Goal: Task Accomplishment & Management: Use online tool/utility

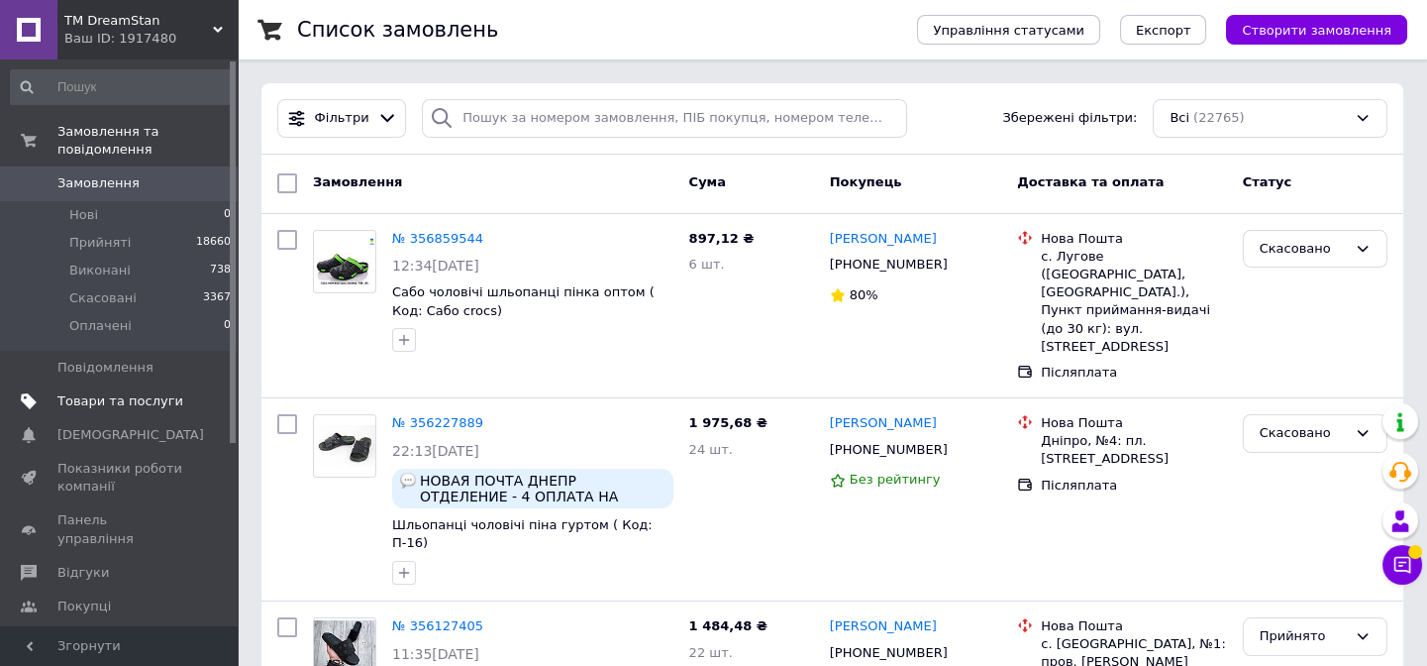
click at [83, 392] on span "Товари та послуги" at bounding box center [120, 401] width 126 height 18
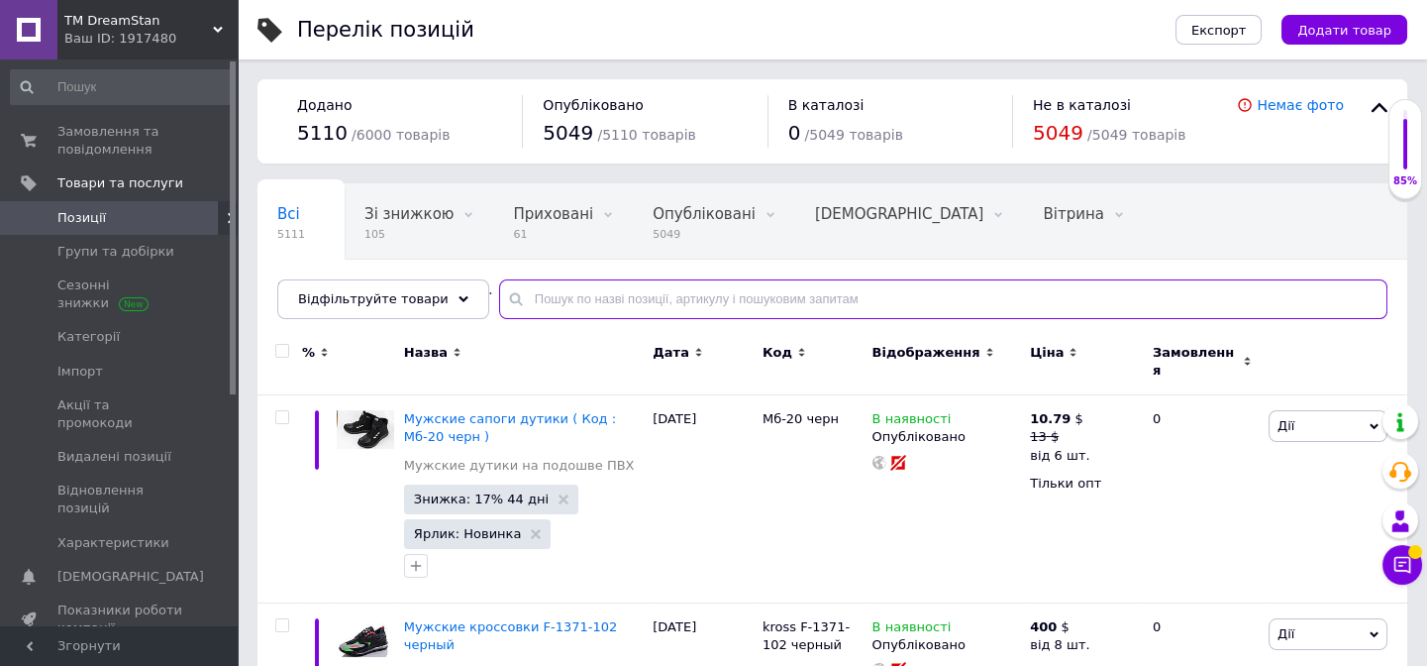
click at [544, 291] on input "text" at bounding box center [943, 299] width 888 height 40
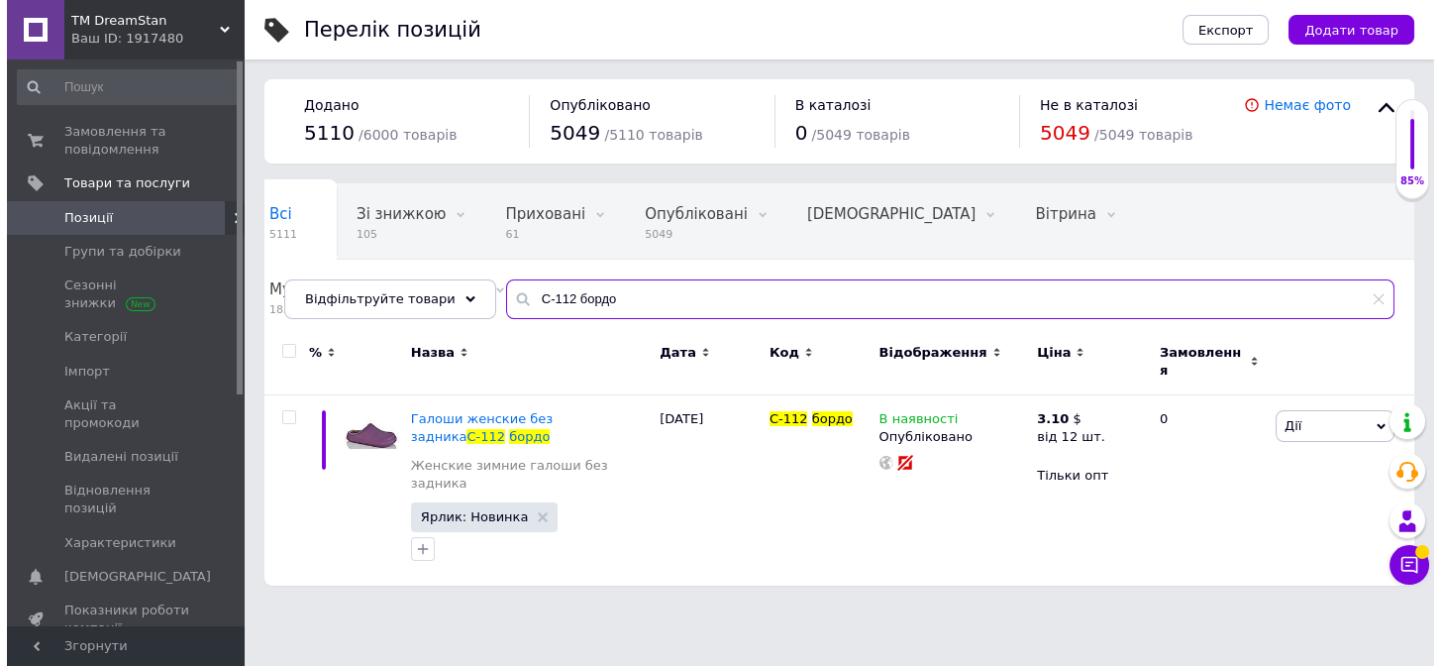
scroll to position [0, 1]
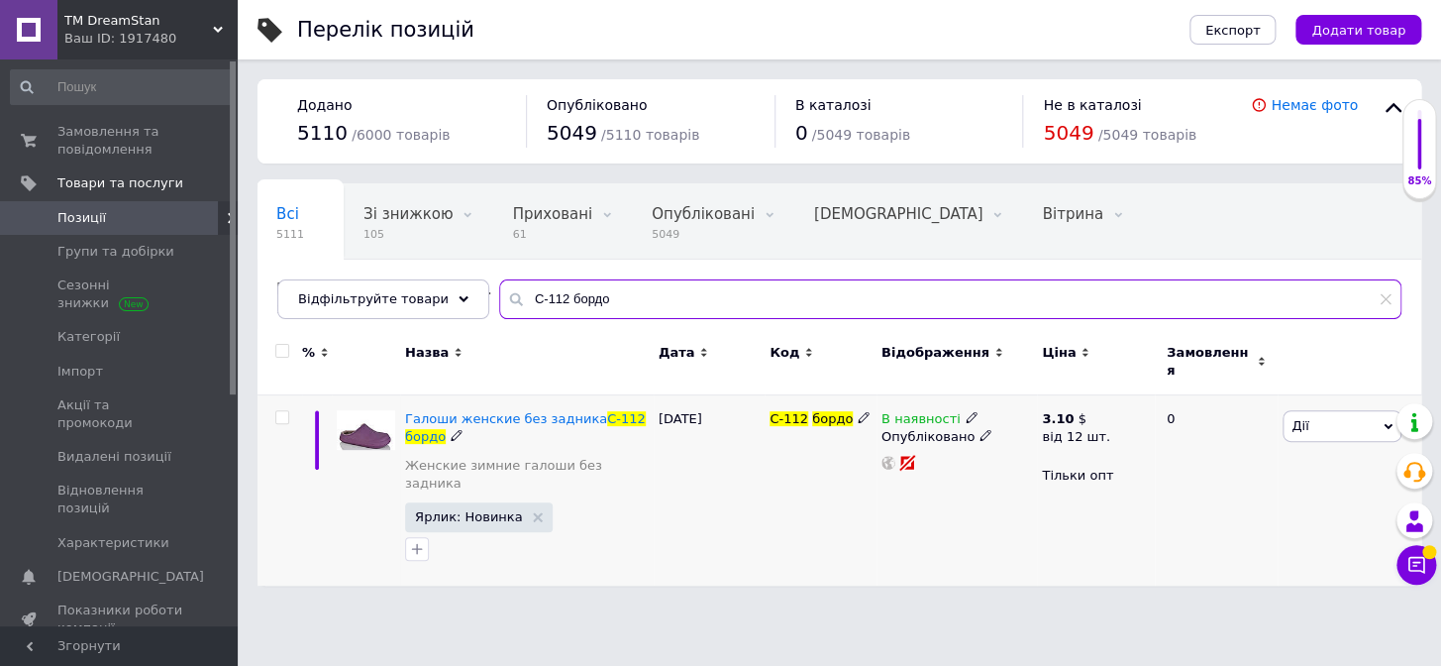
type input "С-112 бордо"
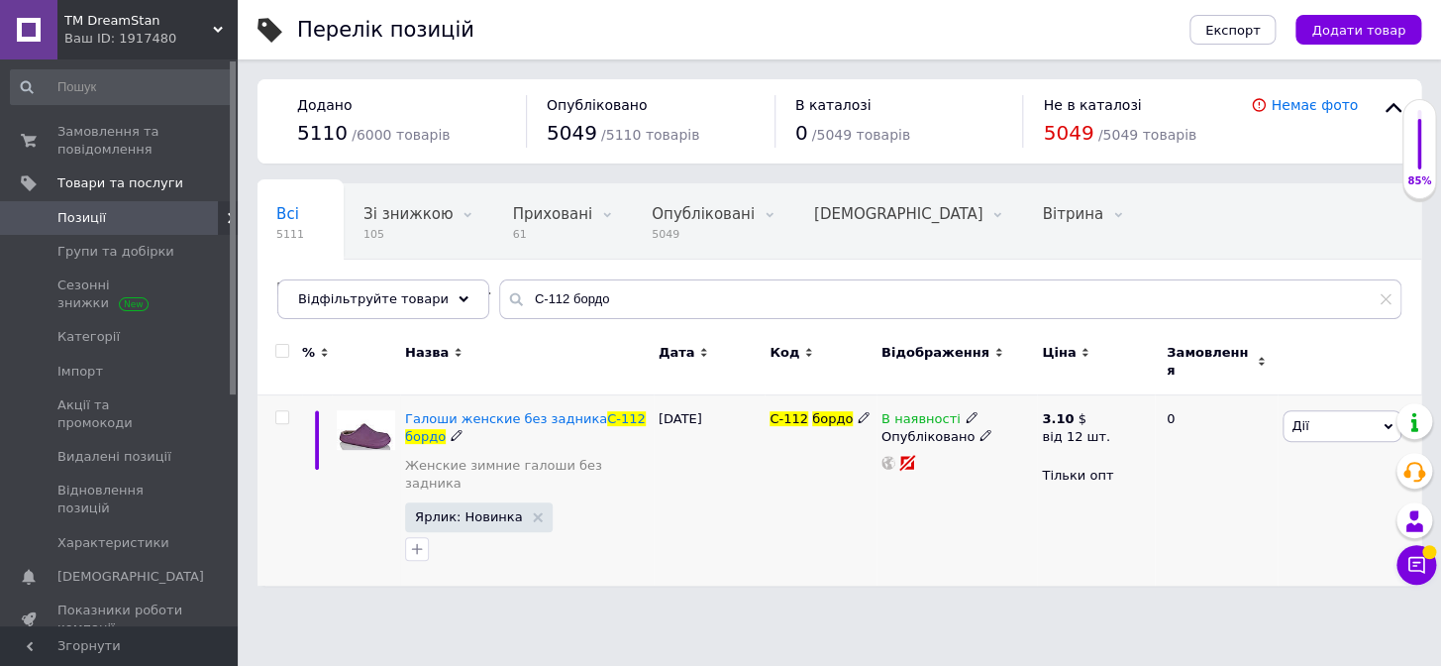
click at [1321, 424] on span "Дії" at bounding box center [1342, 426] width 119 height 32
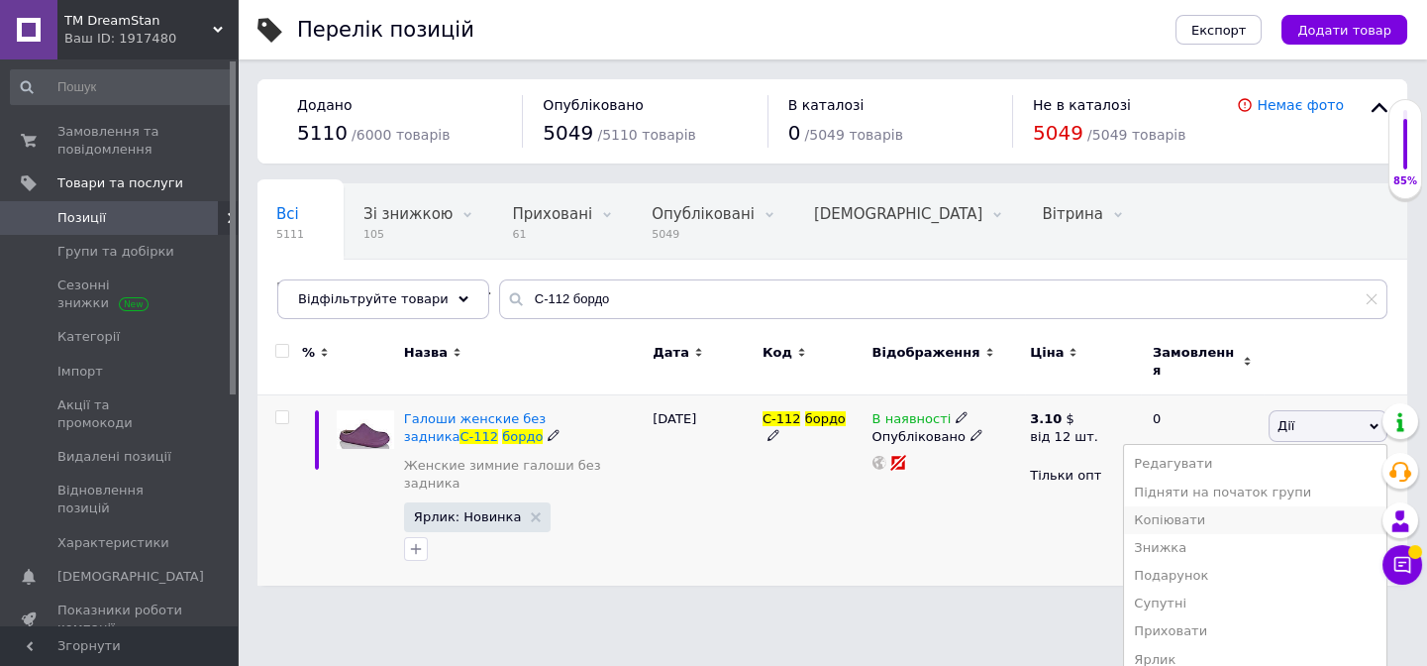
click at [1193, 507] on li "Копіювати" at bounding box center [1255, 520] width 262 height 28
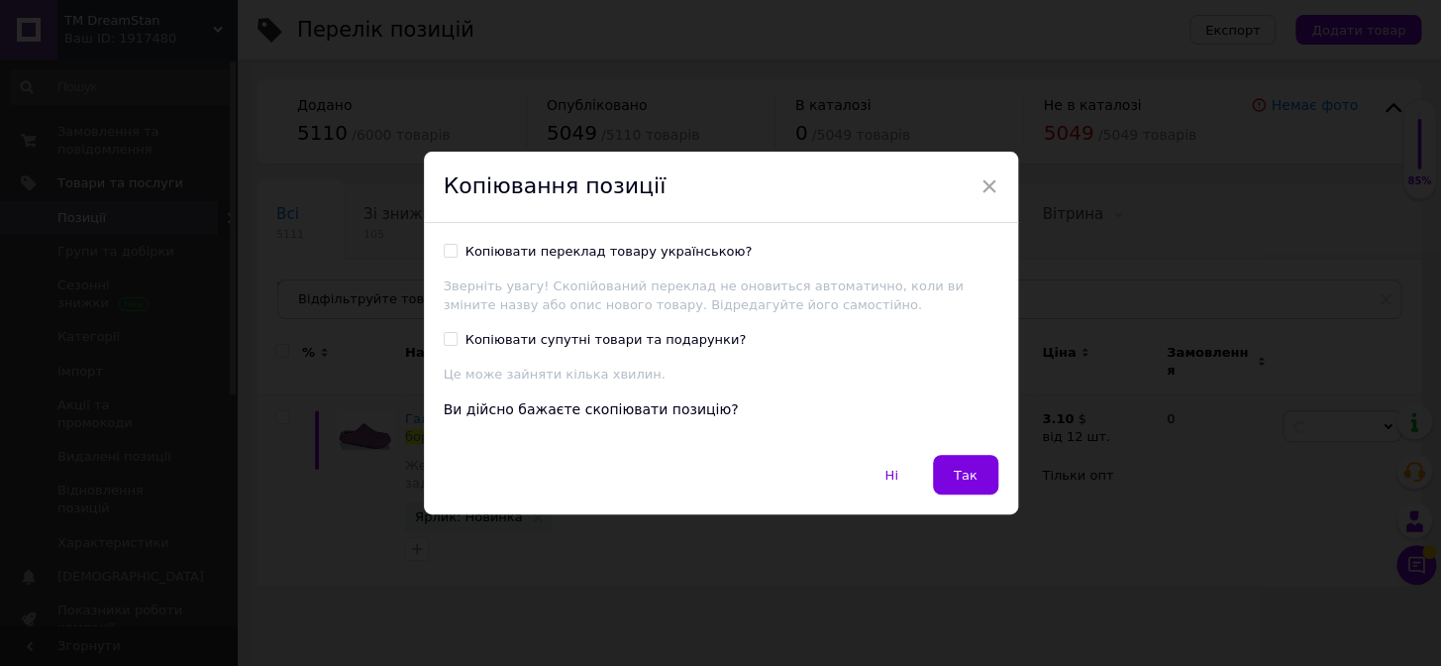
scroll to position [0, 0]
click at [490, 245] on div "Копіювати переклад товару українською?" at bounding box center [609, 252] width 287 height 18
click at [457, 245] on input "Копіювати переклад товару українською?" at bounding box center [450, 250] width 13 height 13
checkbox input "true"
click at [977, 474] on button "Так" at bounding box center [965, 475] width 65 height 40
